Goal: Information Seeking & Learning: Understand process/instructions

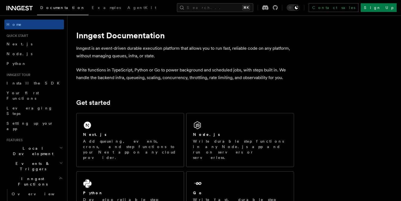
click at [227, 52] on p "Inngest is an event-driven durable execution platform that allows you to run fa…" at bounding box center [185, 52] width 218 height 15
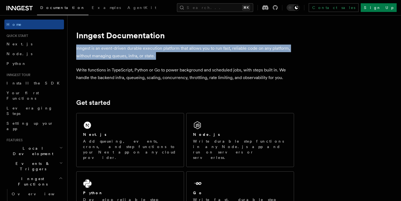
click at [227, 52] on p "Inngest is an event-driven durable execution platform that allows you to run fa…" at bounding box center [185, 52] width 218 height 15
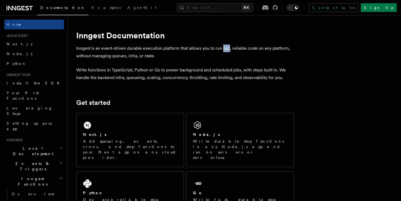
click at [227, 52] on p "Inngest is an event-driven durable execution platform that allows you to run fa…" at bounding box center [185, 52] width 218 height 15
click at [162, 53] on p "Inngest is an event-driven durable execution platform that allows you to run fa…" at bounding box center [185, 52] width 218 height 15
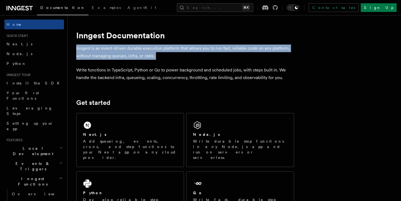
click at [162, 53] on p "Inngest is an event-driven durable execution platform that allows you to run fa…" at bounding box center [185, 52] width 218 height 15
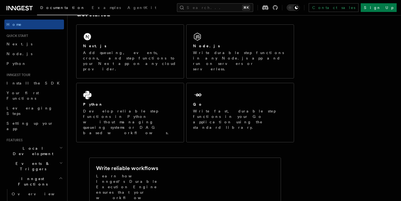
click at [159, 174] on p "Learn how Inngest's Durable Execution Engine ensures that your workflow already…" at bounding box center [128, 196] width 65 height 44
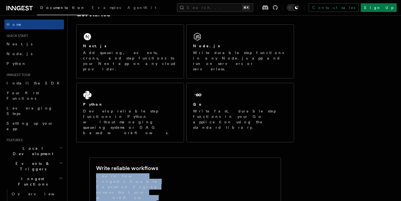
click at [159, 174] on p "Learn how Inngest's Durable Execution Engine ensures that your workflow already…" at bounding box center [128, 196] width 65 height 44
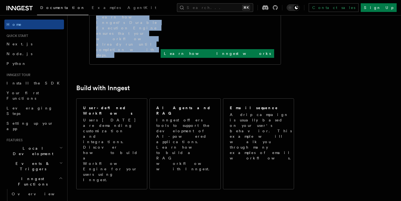
scroll to position [376, 0]
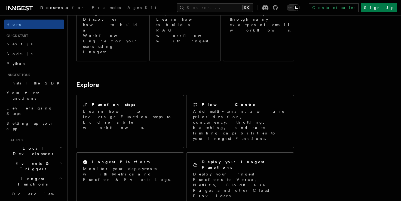
drag, startPoint x: 262, startPoint y: 84, endPoint x: 262, endPoint y: 139, distance: 55.3
click at [262, 139] on article "Inngest Documentation Inngest is an event-driven durable execution platform tha…" at bounding box center [208, 54] width 264 height 812
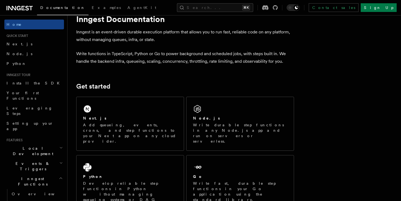
scroll to position [0, 0]
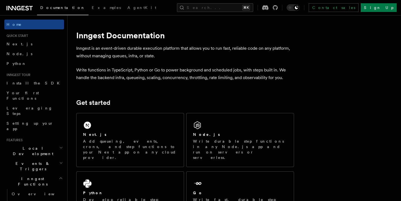
click at [291, 9] on icon "Toggle dark mode" at bounding box center [289, 7] width 3 height 3
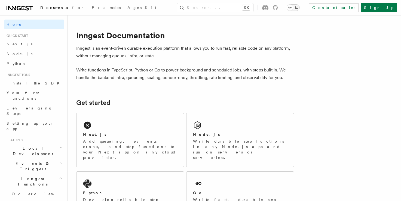
click at [298, 7] on icon "Toggle dark mode" at bounding box center [297, 8] width 4 height 4
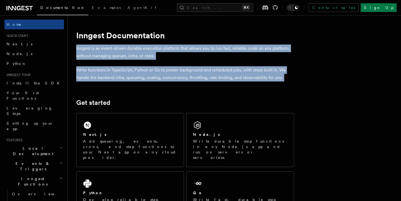
drag, startPoint x: 258, startPoint y: 38, endPoint x: 258, endPoint y: 83, distance: 44.9
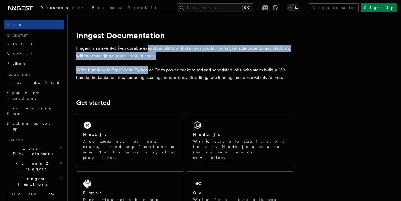
drag, startPoint x: 147, startPoint y: 52, endPoint x: 147, endPoint y: 71, distance: 18.5
click at [147, 71] on p "Write functions in TypeScript, Python or Go to power background and scheduled j…" at bounding box center [185, 73] width 218 height 15
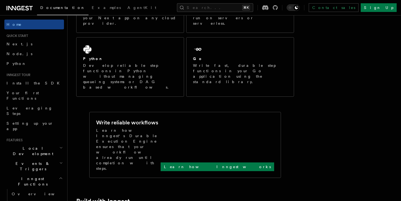
scroll to position [155, 0]
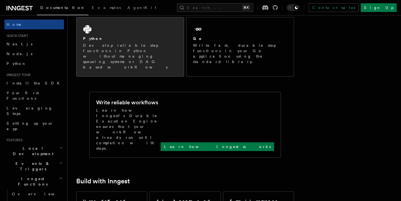
click at [162, 43] on p "Develop reliable step functions in Python without managing queueing systems or …" at bounding box center [130, 56] width 94 height 27
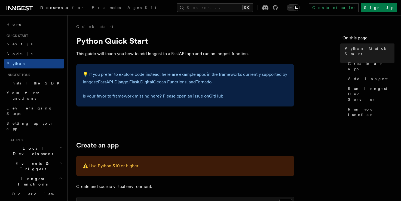
click at [169, 74] on p "💡 If you prefer to explore code instead, here are example apps in the framework…" at bounding box center [185, 78] width 205 height 15
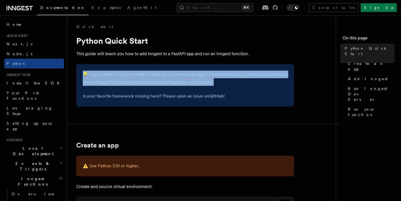
click at [169, 74] on p "💡 If you prefer to explore code instead, here are example apps in the framework…" at bounding box center [185, 78] width 205 height 15
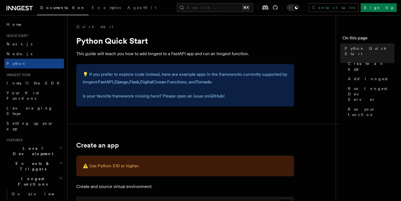
click at [118, 51] on p "This guide will teach you how to add Inngest to a FastAPI app and run an Innges…" at bounding box center [185, 54] width 218 height 8
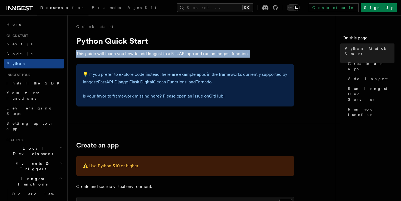
click at [118, 51] on p "This guide will teach you how to add Inngest to a FastAPI app and run an Innges…" at bounding box center [185, 54] width 218 height 8
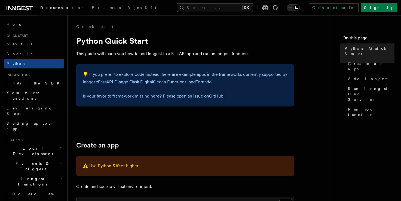
click at [139, 43] on h1 "Python Quick Start" at bounding box center [185, 41] width 218 height 10
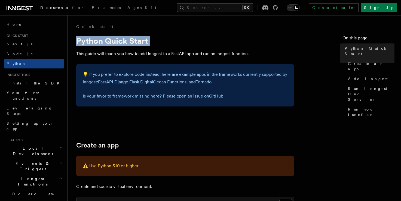
click at [139, 43] on h1 "Python Quick Start" at bounding box center [185, 41] width 218 height 10
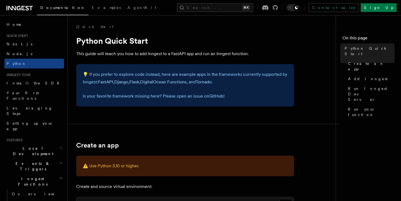
click at [187, 53] on p "This guide will teach you how to add Inngest to a FastAPI app and run an Innges…" at bounding box center [185, 54] width 218 height 8
drag, startPoint x: 163, startPoint y: 53, endPoint x: 246, endPoint y: 53, distance: 82.5
click at [246, 53] on p "This guide will teach you how to add Inngest to a FastAPI app and run an Innges…" at bounding box center [185, 54] width 218 height 8
click at [235, 66] on div "💡 If you prefer to explore code instead, here are example apps in the framework…" at bounding box center [185, 85] width 218 height 42
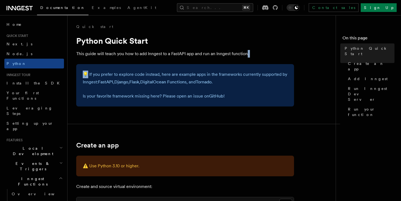
click at [235, 67] on div "💡 If you prefer to explore code instead, here are example apps in the framework…" at bounding box center [185, 85] width 218 height 42
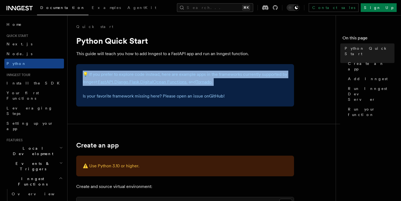
click at [235, 67] on div "💡 If you prefer to explore code instead, here are example apps in the framework…" at bounding box center [185, 85] width 218 height 42
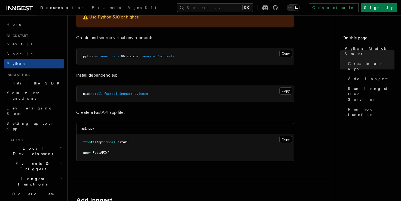
scroll to position [150, 0]
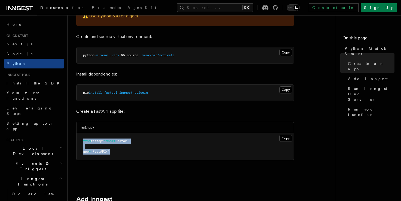
drag, startPoint x: 174, startPoint y: 137, endPoint x: 174, endPoint y: 155, distance: 17.4
click at [174, 155] on pre "from fastapi import FastAPI app = FastAPI ()" at bounding box center [185, 146] width 217 height 27
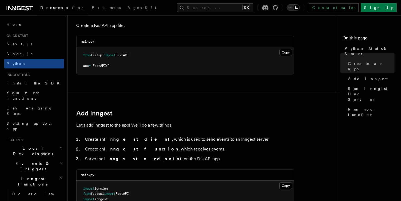
scroll to position [237, 0]
drag, startPoint x: 209, startPoint y: 110, endPoint x: 204, endPoint y: 160, distance: 50.0
click at [204, 160] on li "Serve the Inngest endpoint on the FastAPI app." at bounding box center [188, 159] width 211 height 8
drag, startPoint x: 204, startPoint y: 160, endPoint x: 212, endPoint y: 127, distance: 33.7
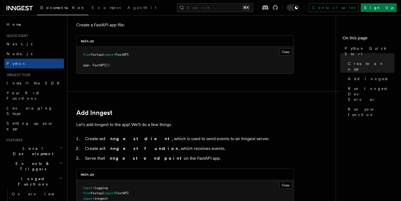
click at [212, 126] on p "Let's add Inngest to the app! We'll do a few things" at bounding box center [185, 125] width 218 height 8
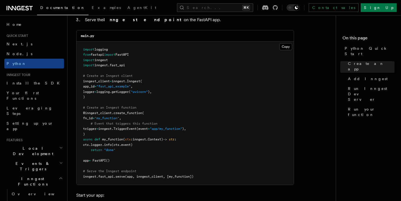
scroll to position [376, 0]
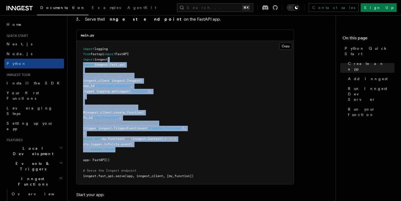
drag, startPoint x: 173, startPoint y: 58, endPoint x: 173, endPoint y: 152, distance: 94.2
click at [173, 152] on pre "import logging from fastapi import FastAPI import inngest import inngest . fast…" at bounding box center [185, 113] width 217 height 144
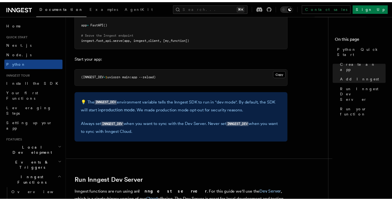
scroll to position [649, 0]
